Goal: Check status: Check status

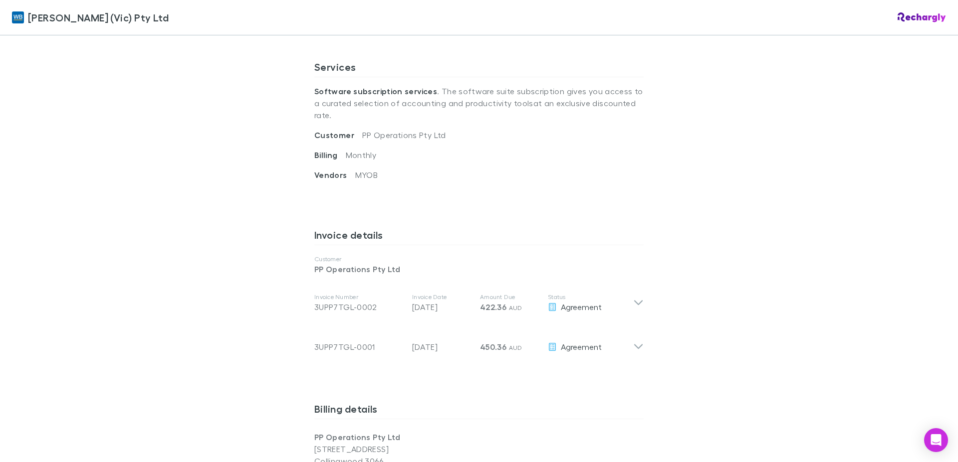
scroll to position [453, 0]
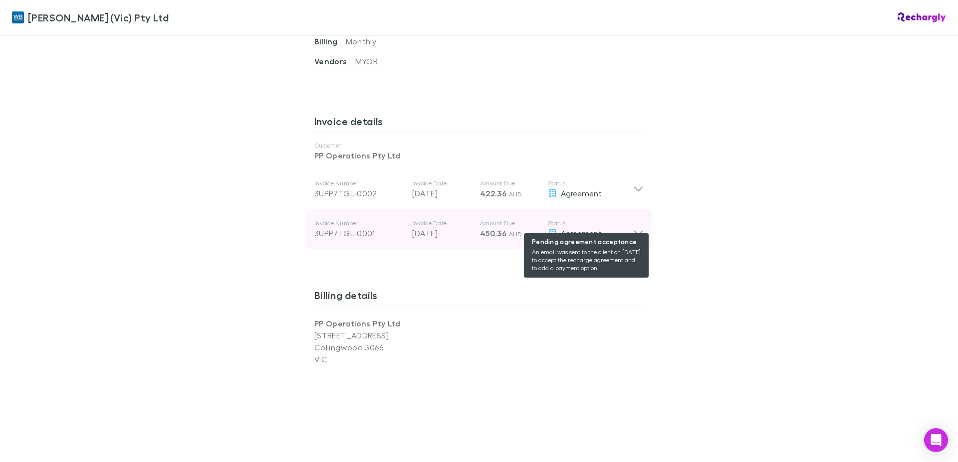
click at [624, 227] on div "Agreement" at bounding box center [590, 233] width 85 height 12
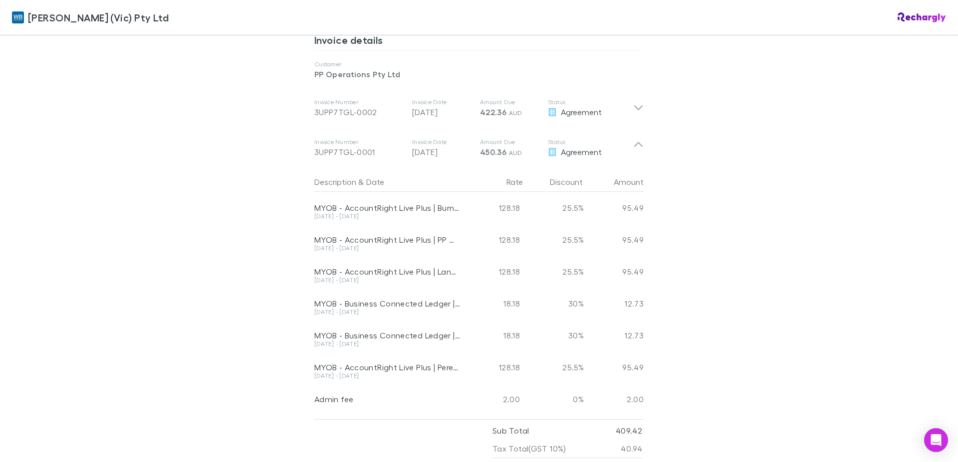
scroll to position [591, 0]
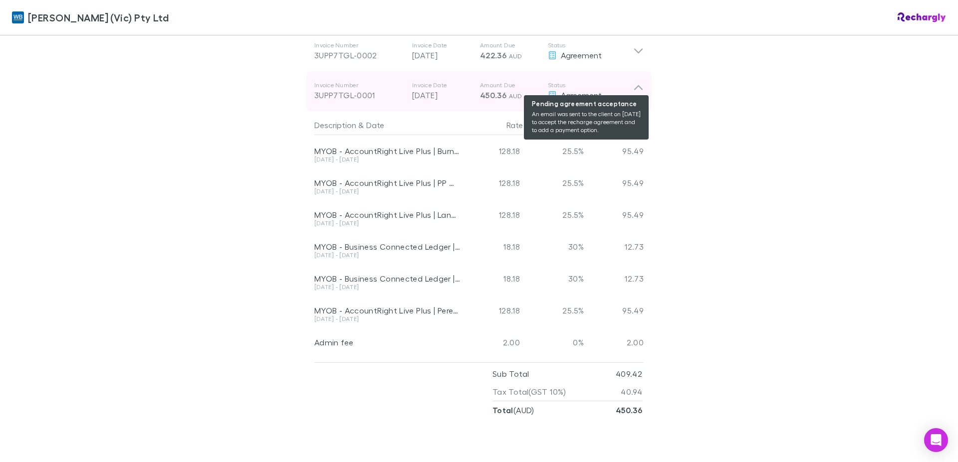
click at [579, 90] on span "Agreement" at bounding box center [581, 94] width 41 height 9
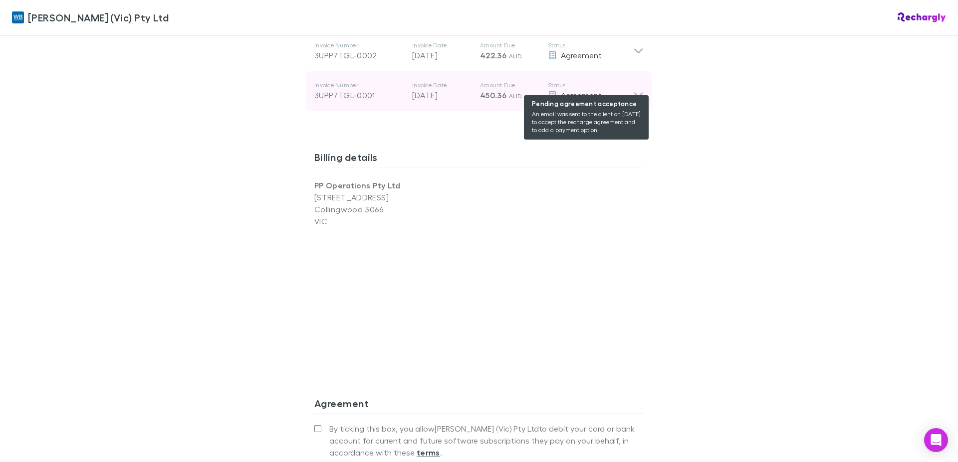
click at [579, 90] on span "Agreement" at bounding box center [581, 94] width 41 height 9
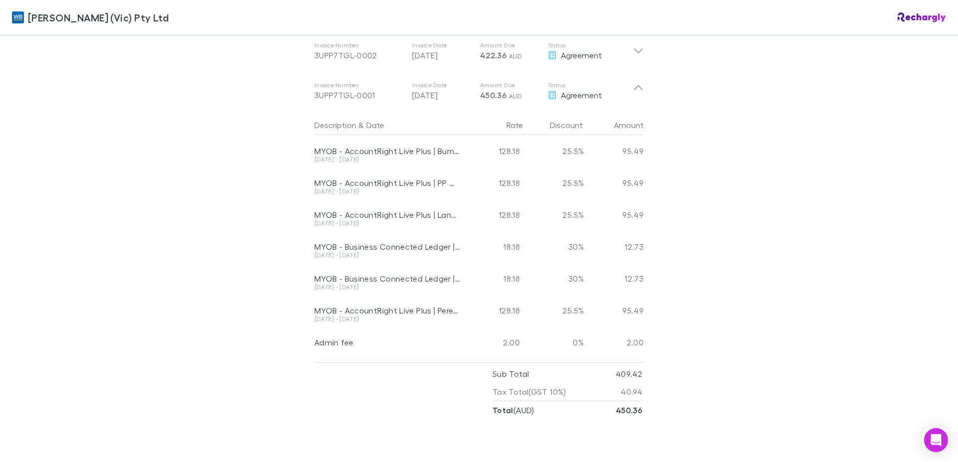
scroll to position [534, 0]
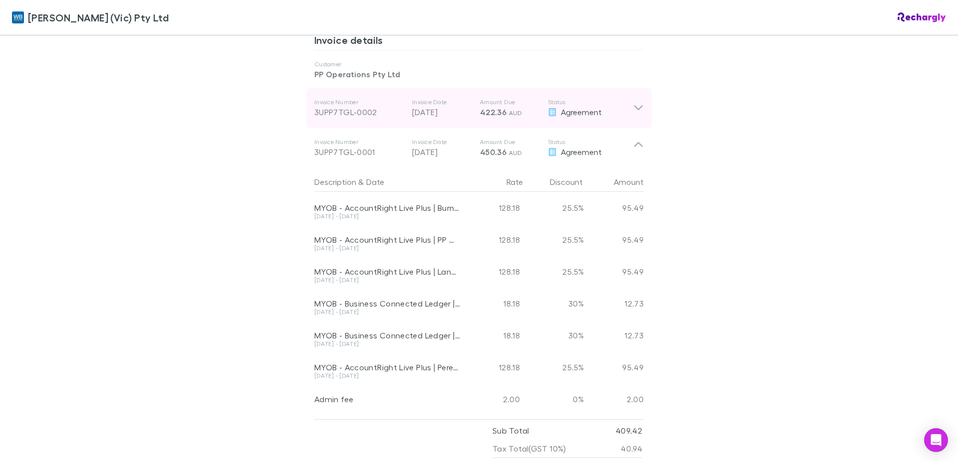
click at [640, 98] on div "Invoice Number 3UPP7TGL-0002 Invoice Date [DATE] Amount Due 422.36 AUD Status A…" at bounding box center [478, 108] width 345 height 40
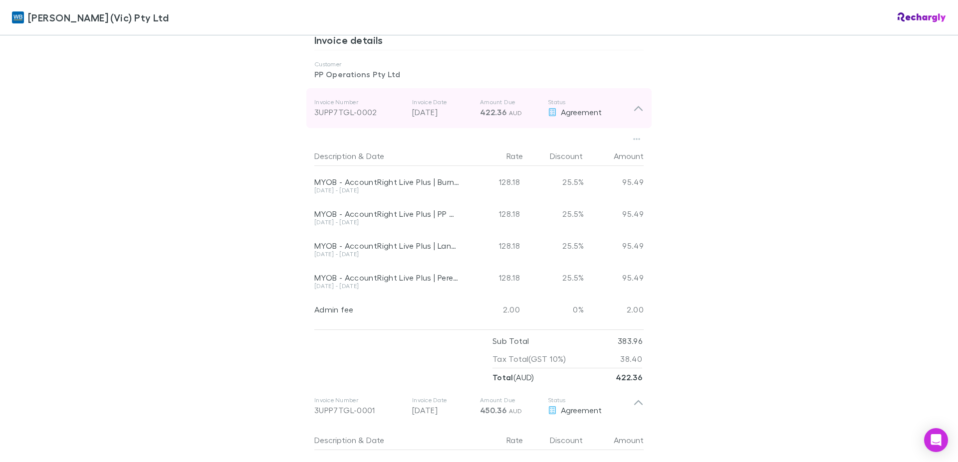
click at [316, 106] on div "3UPP7TGL-0002" at bounding box center [359, 112] width 90 height 12
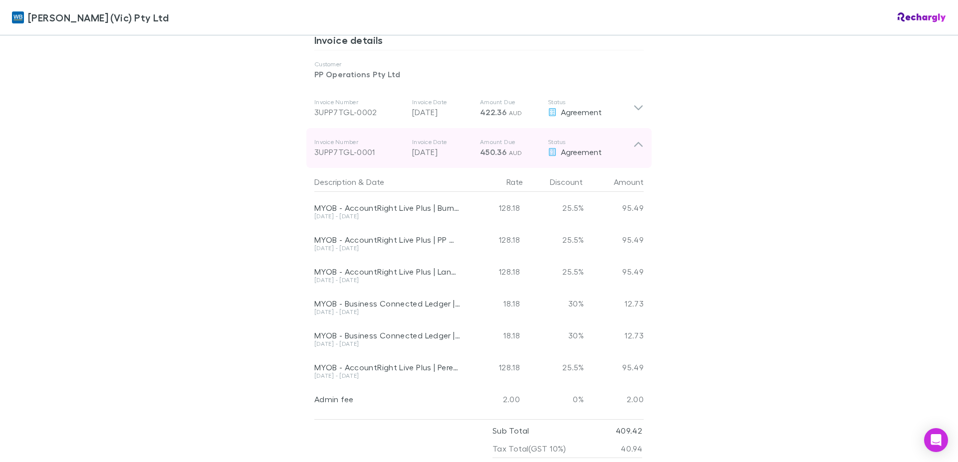
click at [339, 138] on p "Invoice Number" at bounding box center [359, 142] width 90 height 8
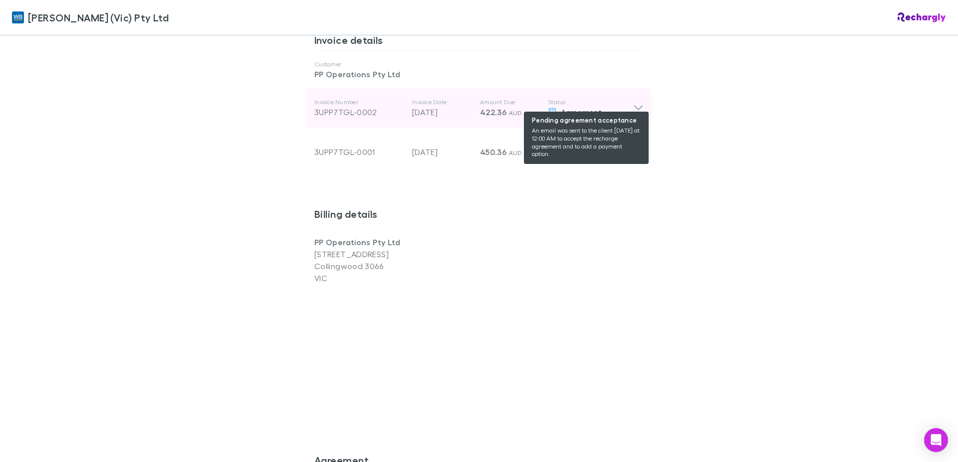
click at [577, 107] on span "Agreement" at bounding box center [581, 111] width 41 height 9
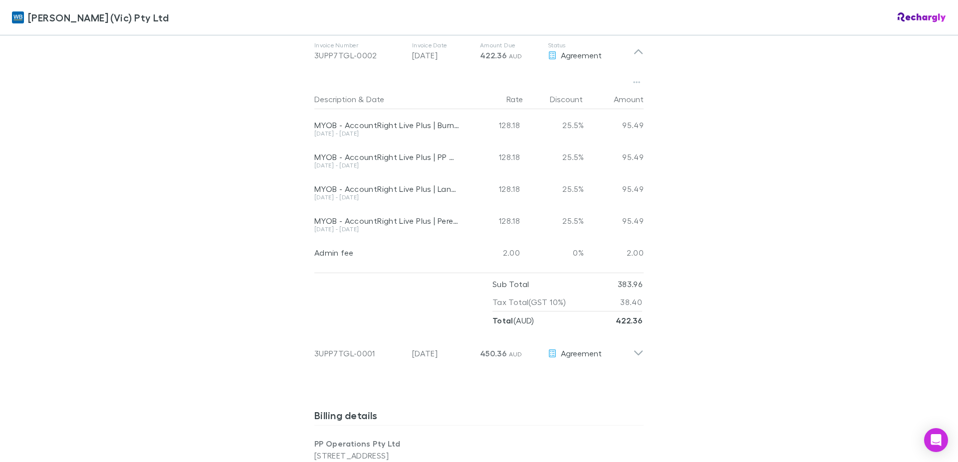
scroll to position [648, 0]
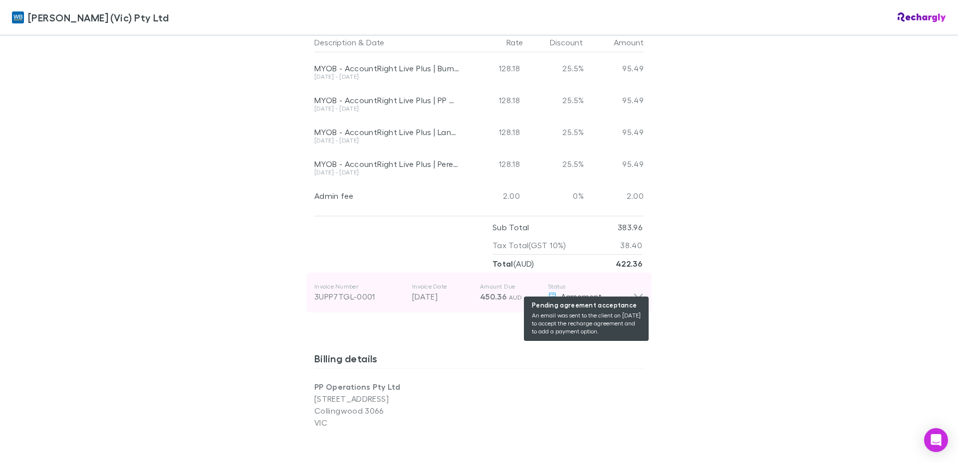
click at [581, 292] on span "Agreement" at bounding box center [581, 296] width 41 height 9
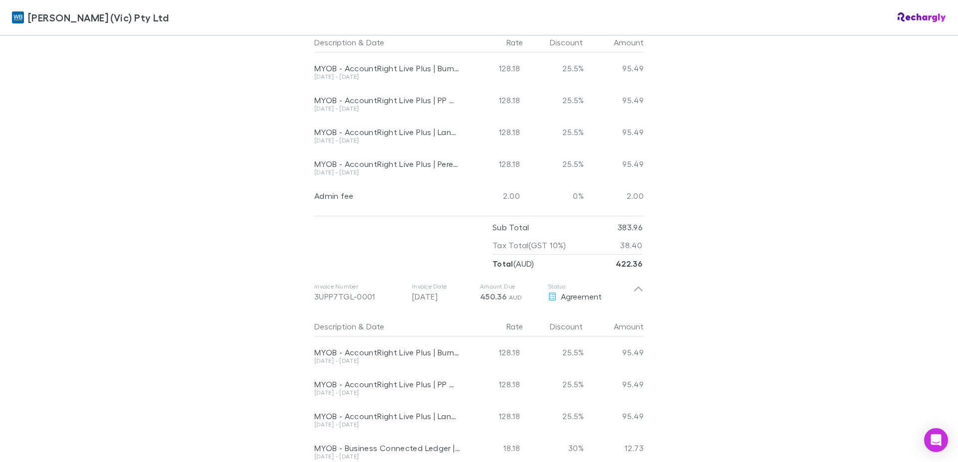
scroll to position [762, 0]
